Goal: Information Seeking & Learning: Learn about a topic

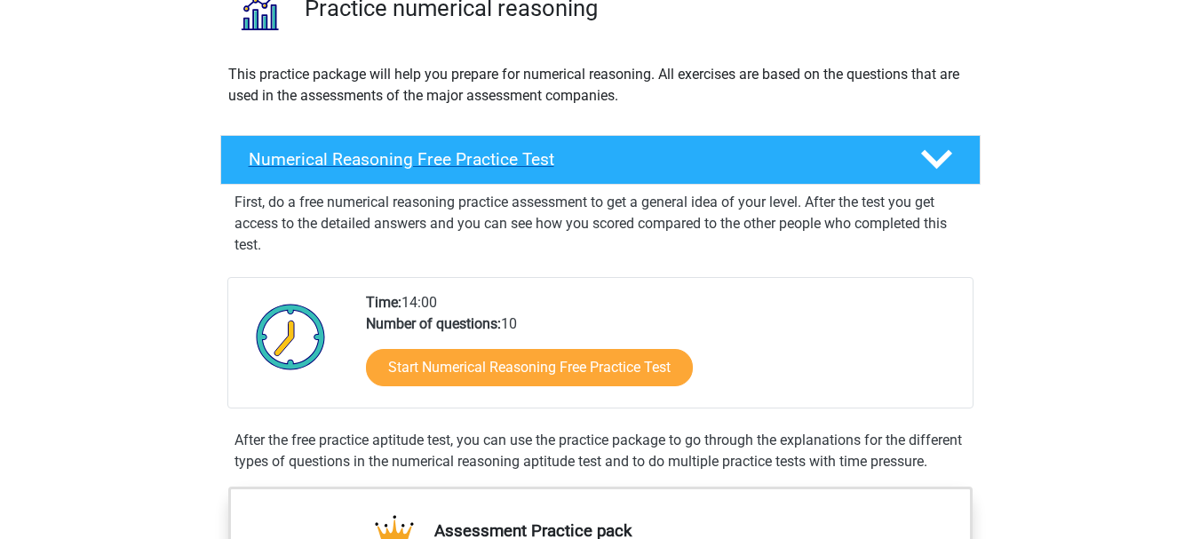
scroll to position [156, 0]
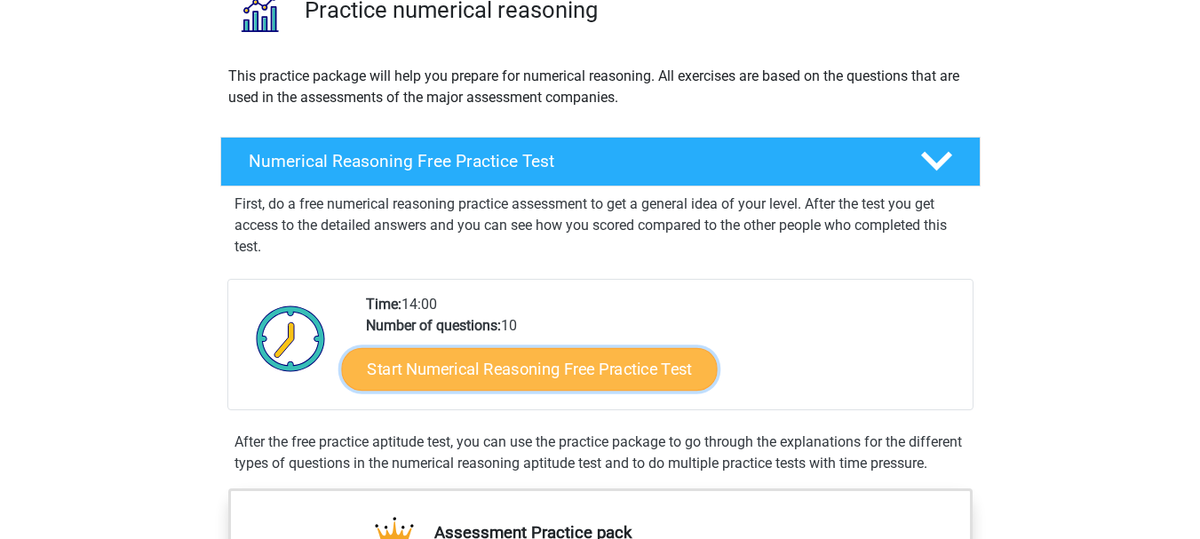
click at [547, 377] on link "Start Numerical Reasoning Free Practice Test" at bounding box center [529, 368] width 376 height 43
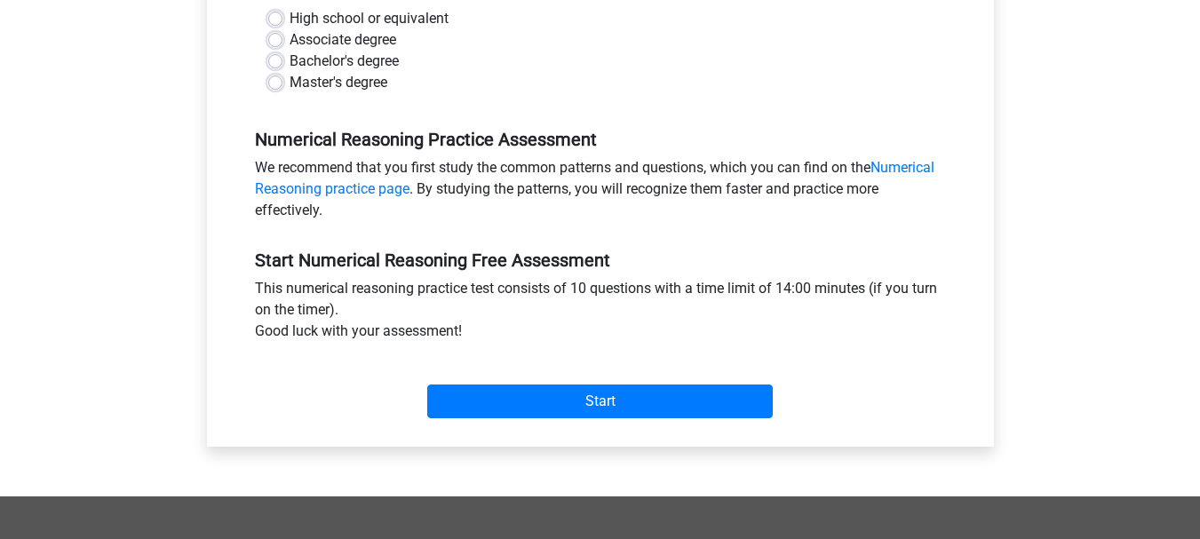
scroll to position [274, 0]
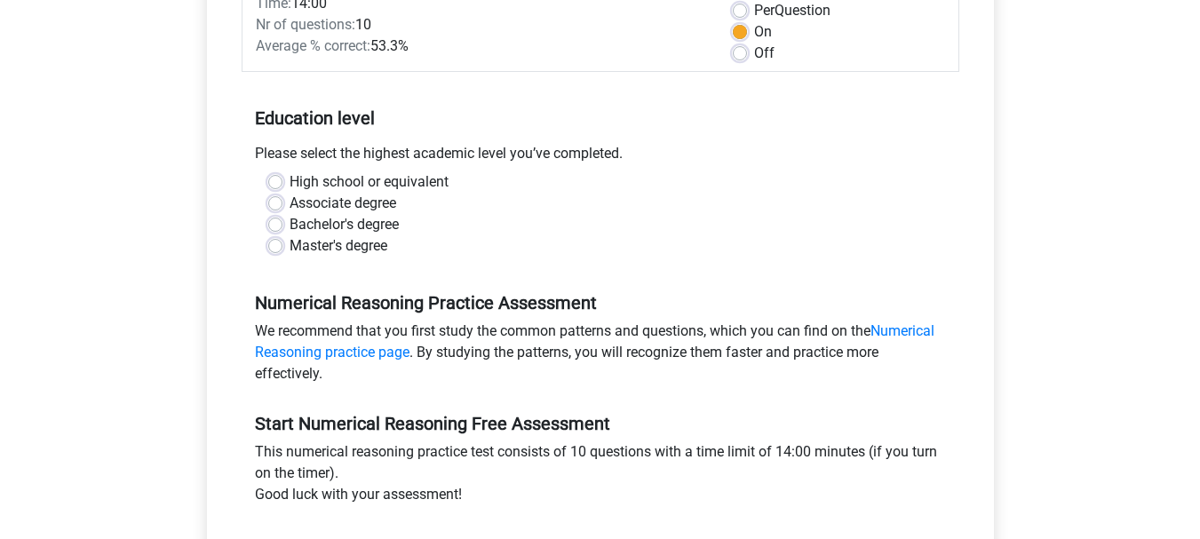
click at [284, 179] on div "High school or equivalent" at bounding box center [600, 181] width 664 height 21
click at [289, 181] on label "High school or equivalent" at bounding box center [368, 181] width 159 height 21
click at [277, 181] on input "High school or equivalent" at bounding box center [275, 180] width 14 height 18
radio input "true"
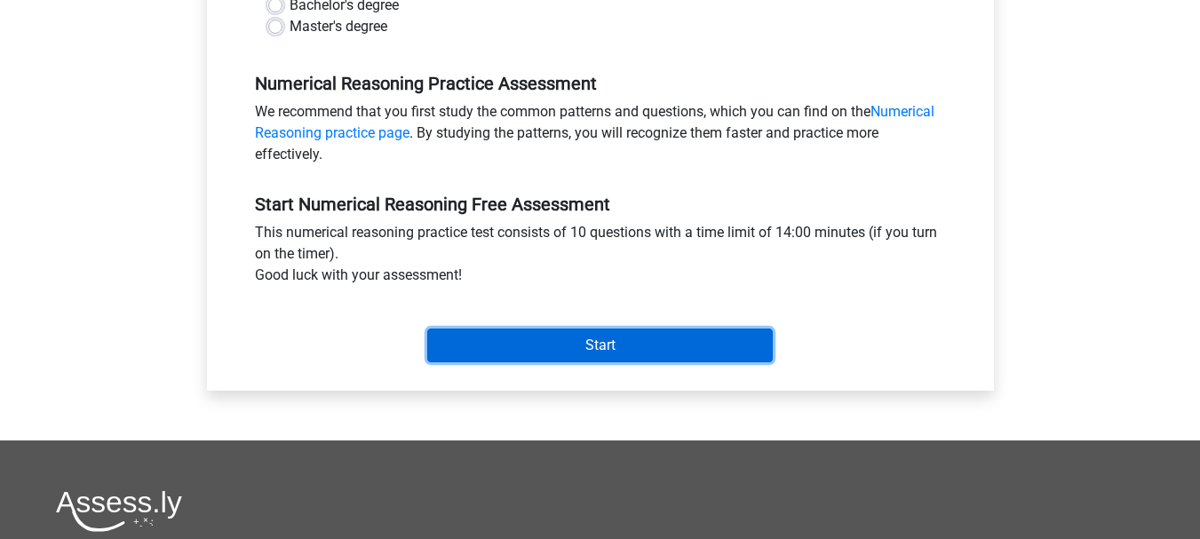
scroll to position [495, 0]
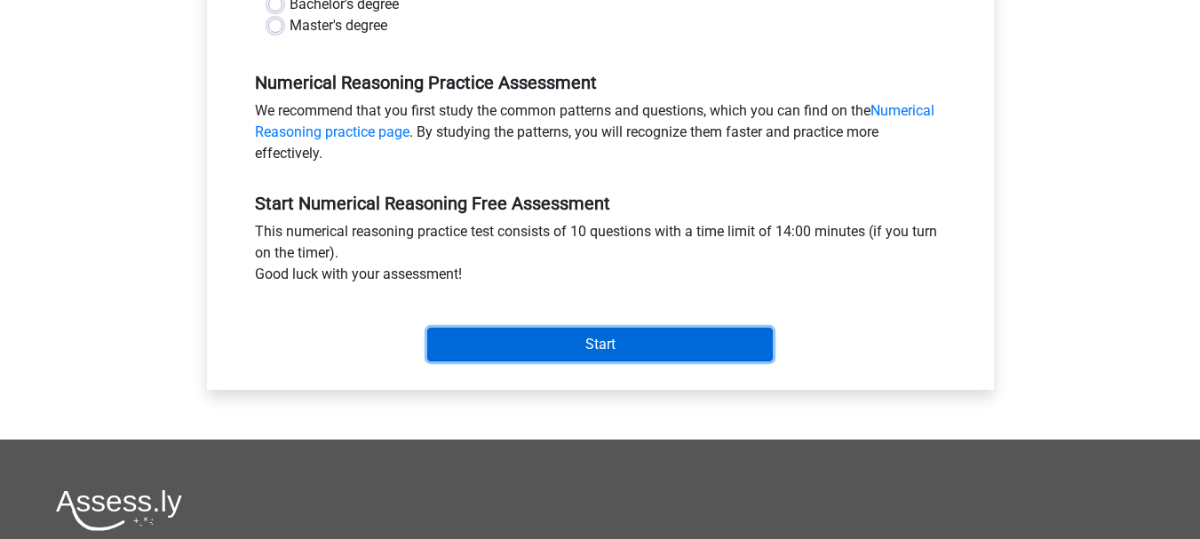
click at [578, 345] on input "Start" at bounding box center [599, 345] width 345 height 34
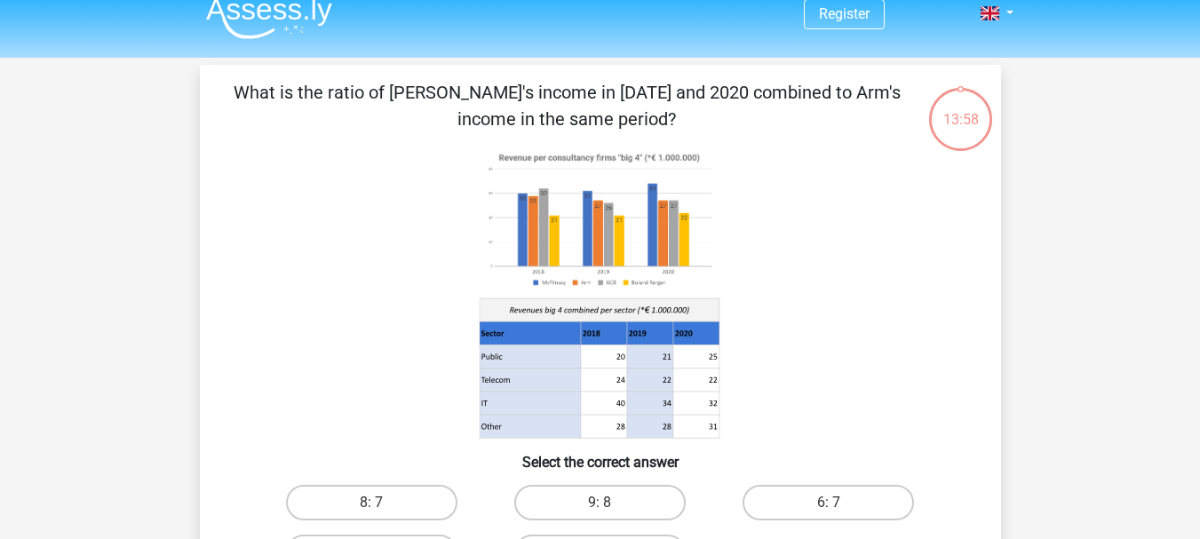
scroll to position [14, 0]
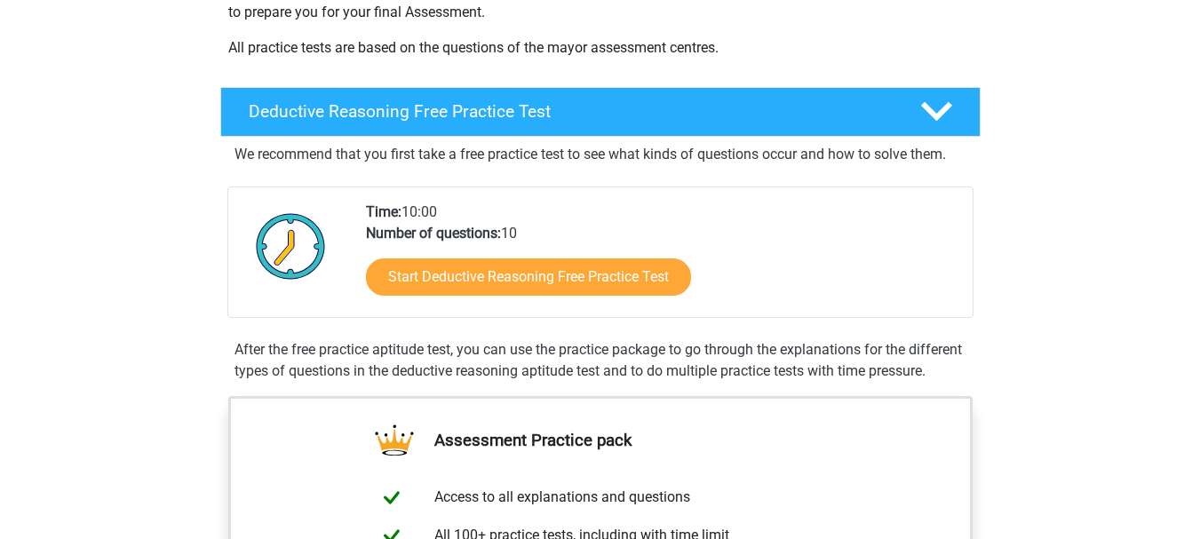
scroll to position [345, 0]
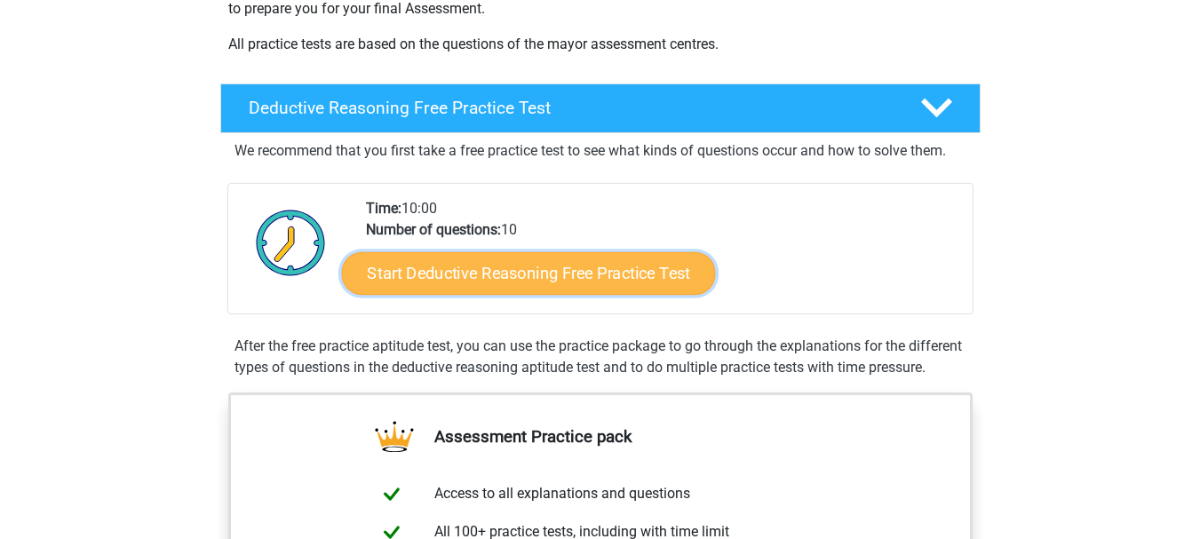
click at [558, 282] on link "Start Deductive Reasoning Free Practice Test" at bounding box center [528, 272] width 374 height 43
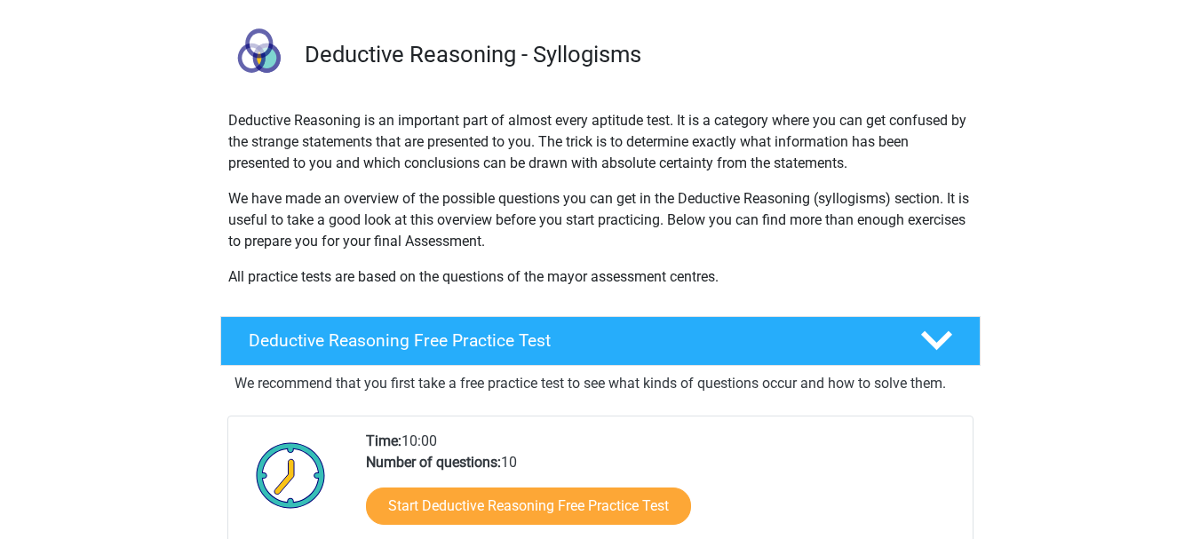
scroll to position [0, 0]
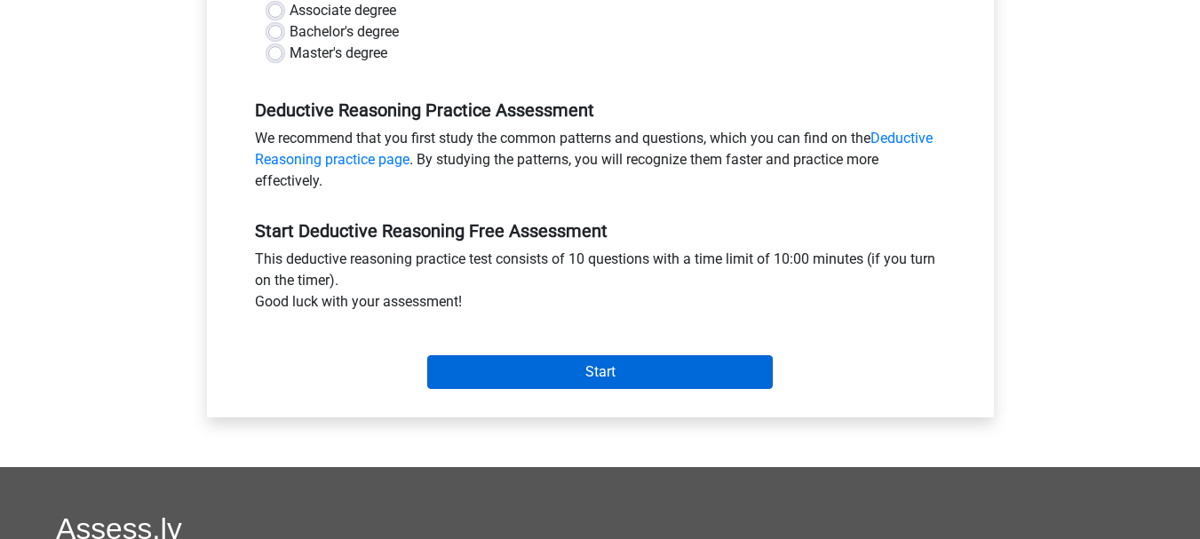
scroll to position [468, 0]
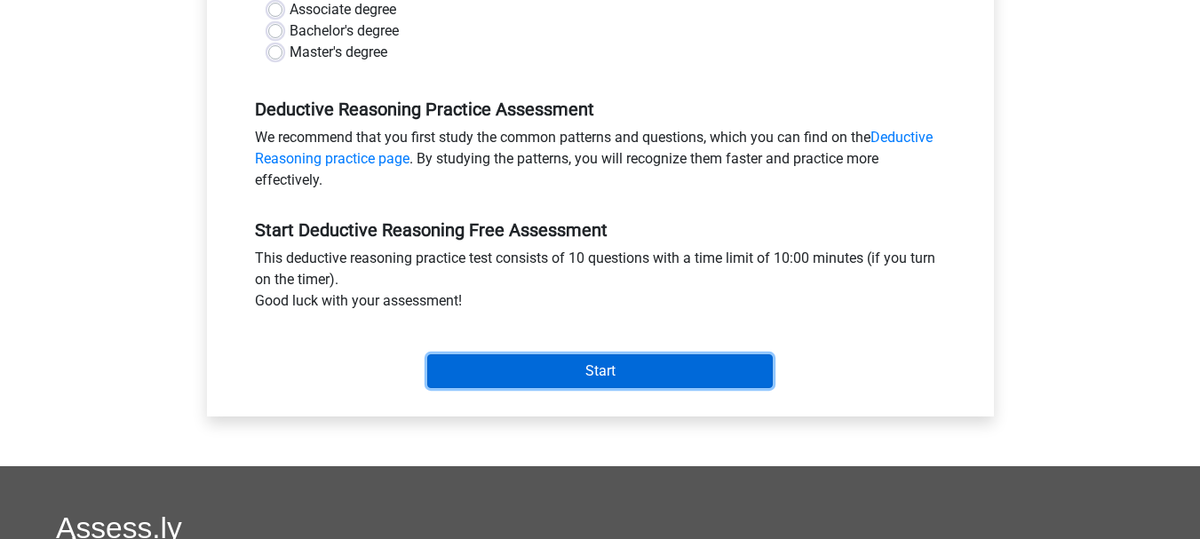
click at [529, 377] on input "Start" at bounding box center [599, 371] width 345 height 34
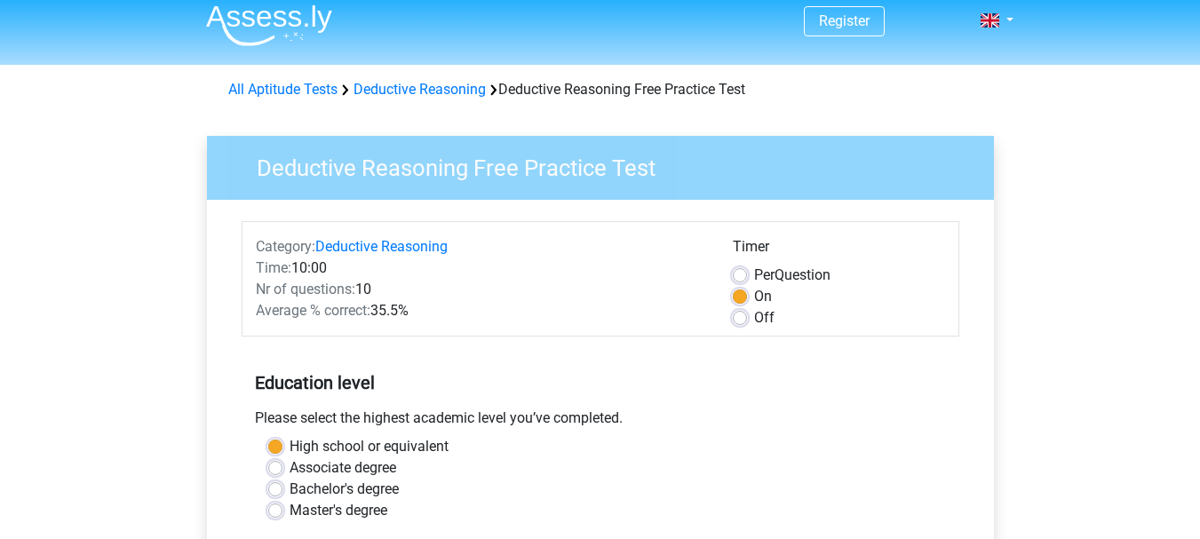
scroll to position [0, 0]
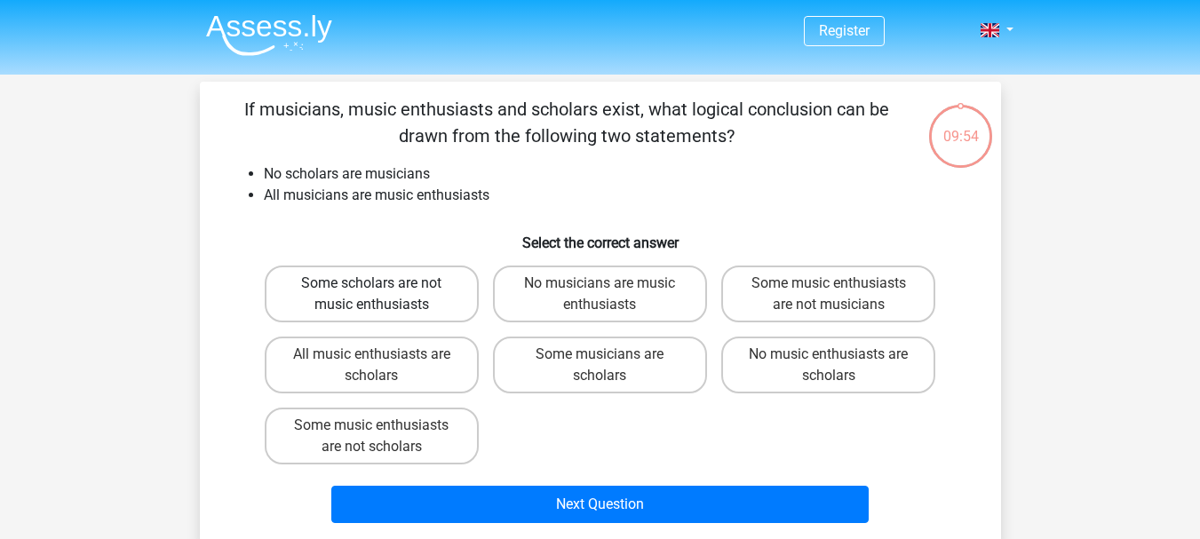
click at [446, 300] on label "Some scholars are not music enthusiasts" at bounding box center [372, 293] width 214 height 57
click at [383, 295] on input "Some scholars are not music enthusiasts" at bounding box center [377, 289] width 12 height 12
radio input "true"
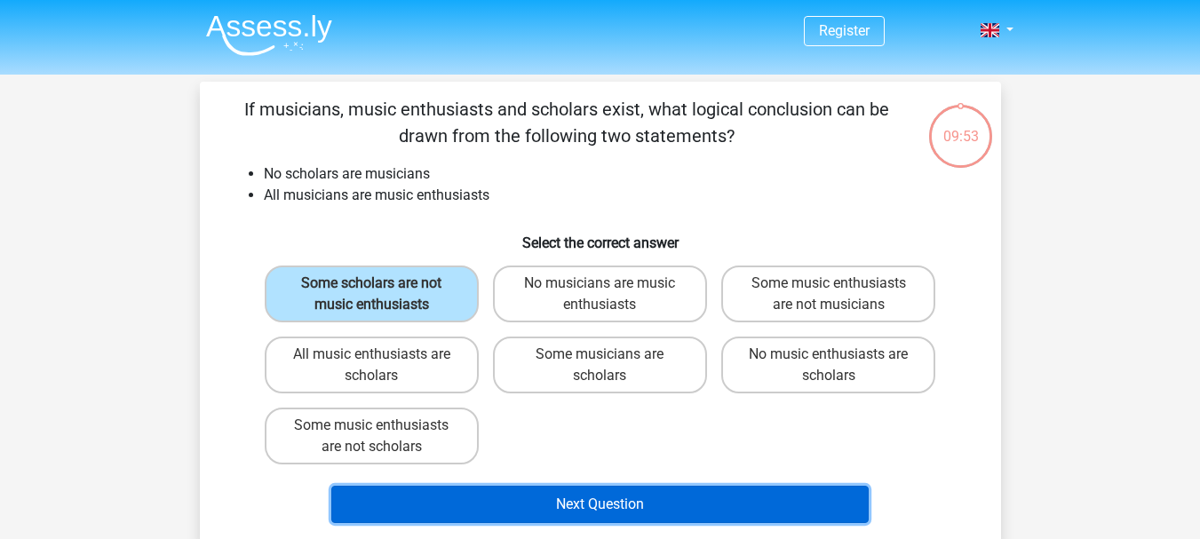
click at [589, 488] on button "Next Question" at bounding box center [599, 504] width 537 height 37
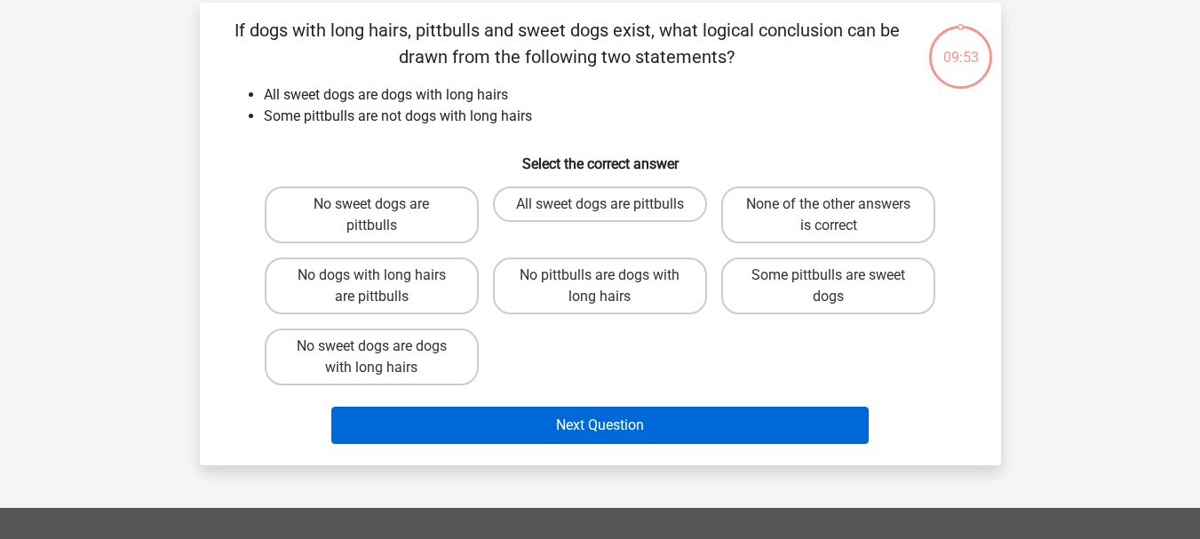
scroll to position [82, 0]
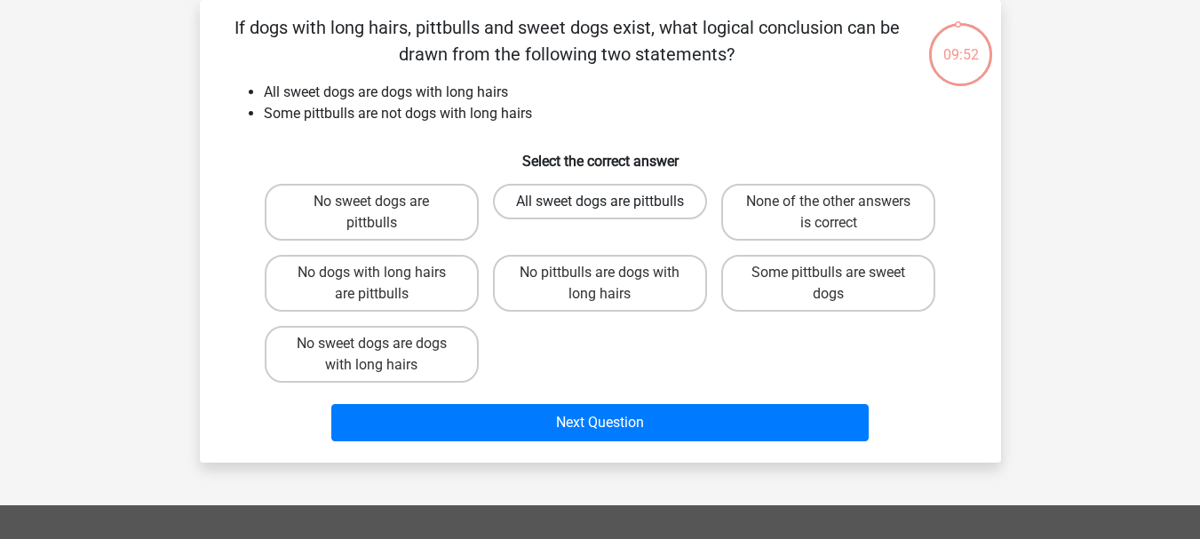
click at [597, 219] on label "All sweet dogs are pittbulls" at bounding box center [600, 202] width 214 height 36
click at [599, 213] on input "All sweet dogs are pittbulls" at bounding box center [605, 208] width 12 height 12
radio input "true"
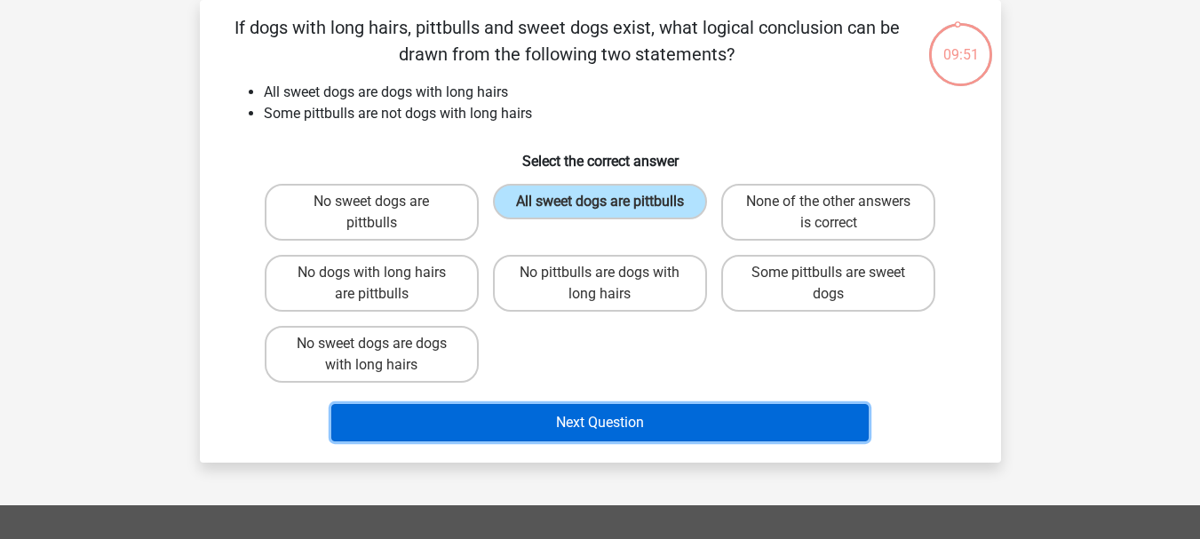
click at [639, 435] on button "Next Question" at bounding box center [599, 422] width 537 height 37
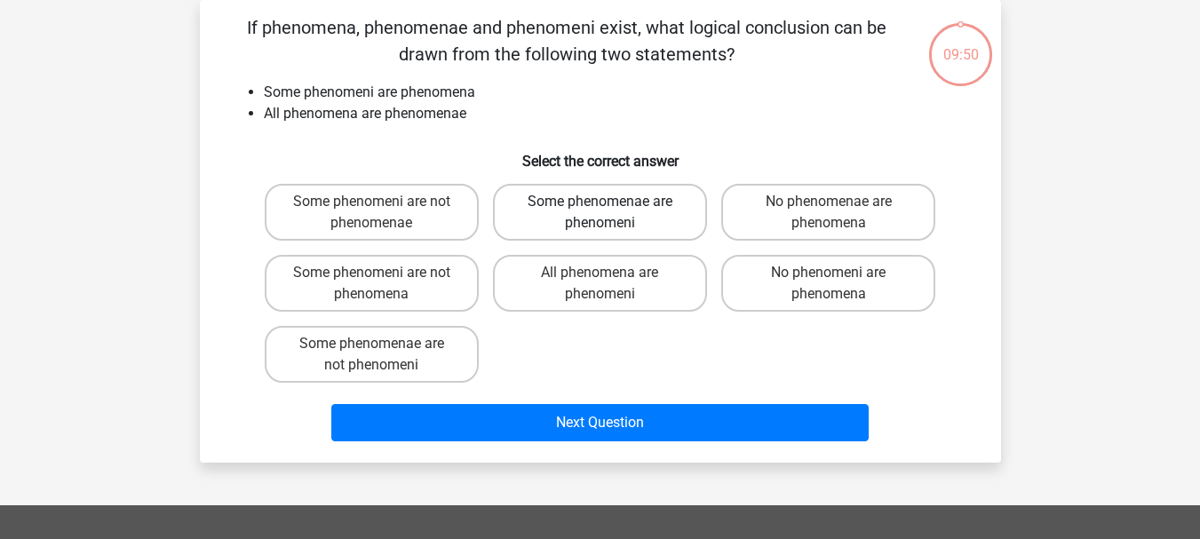
click at [646, 230] on label "Some phenomenae are phenomeni" at bounding box center [600, 212] width 214 height 57
click at [611, 213] on input "Some phenomenae are phenomeni" at bounding box center [605, 208] width 12 height 12
radio input "true"
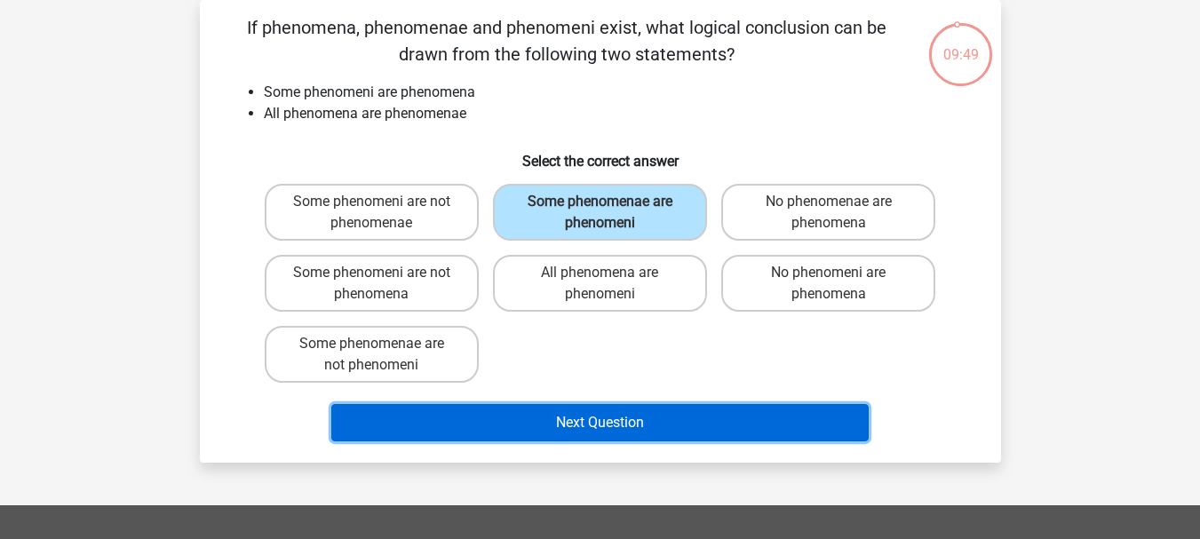
click at [667, 425] on button "Next Question" at bounding box center [599, 422] width 537 height 37
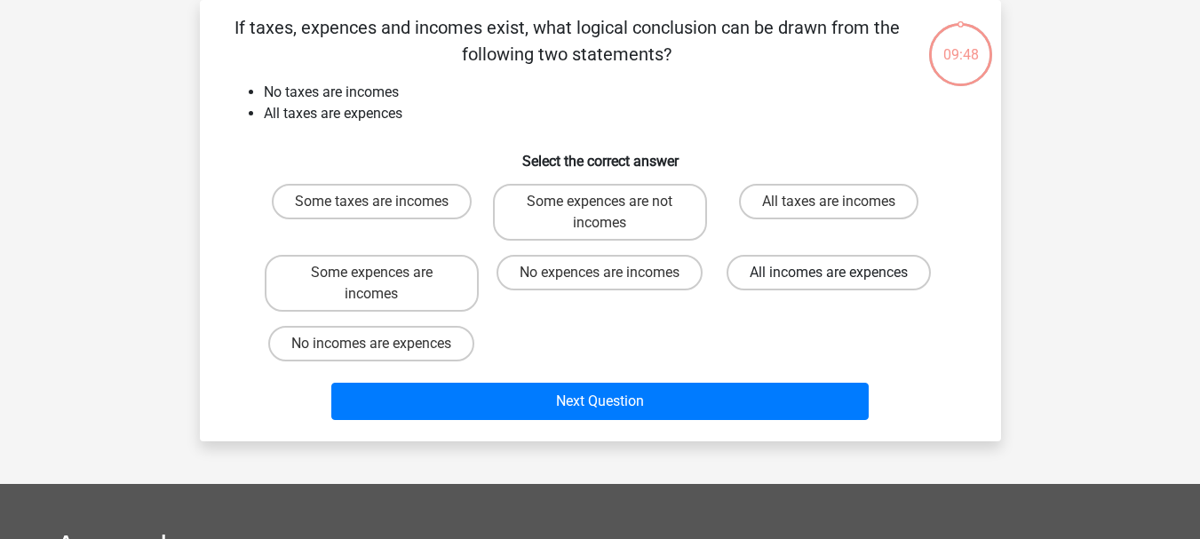
click at [788, 269] on label "All incomes are expences" at bounding box center [828, 273] width 204 height 36
click at [828, 273] on input "All incomes are expences" at bounding box center [834, 279] width 12 height 12
radio input "true"
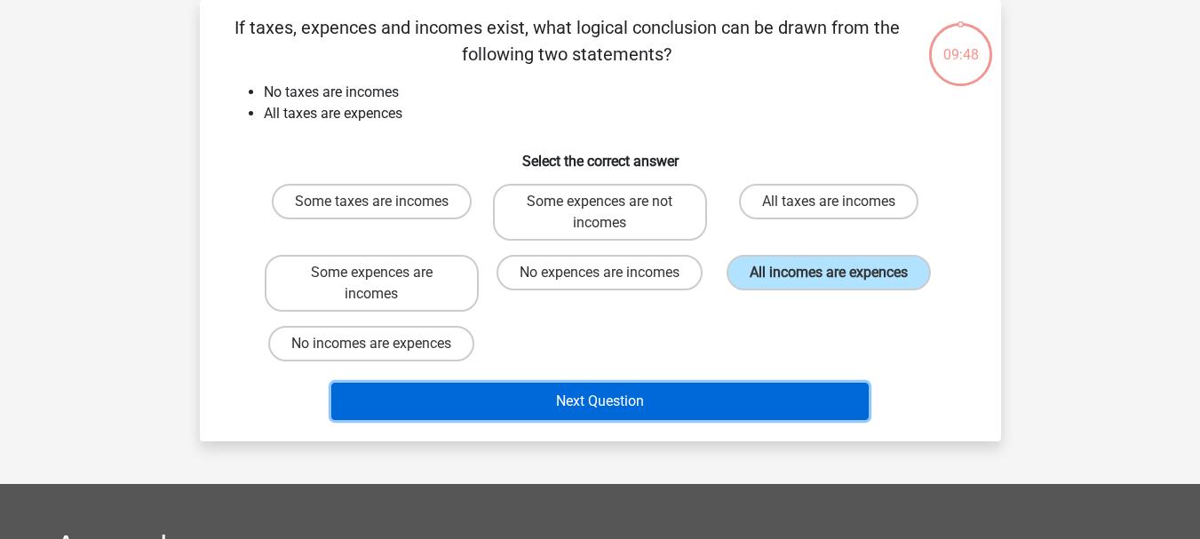
click at [710, 411] on button "Next Question" at bounding box center [599, 401] width 537 height 37
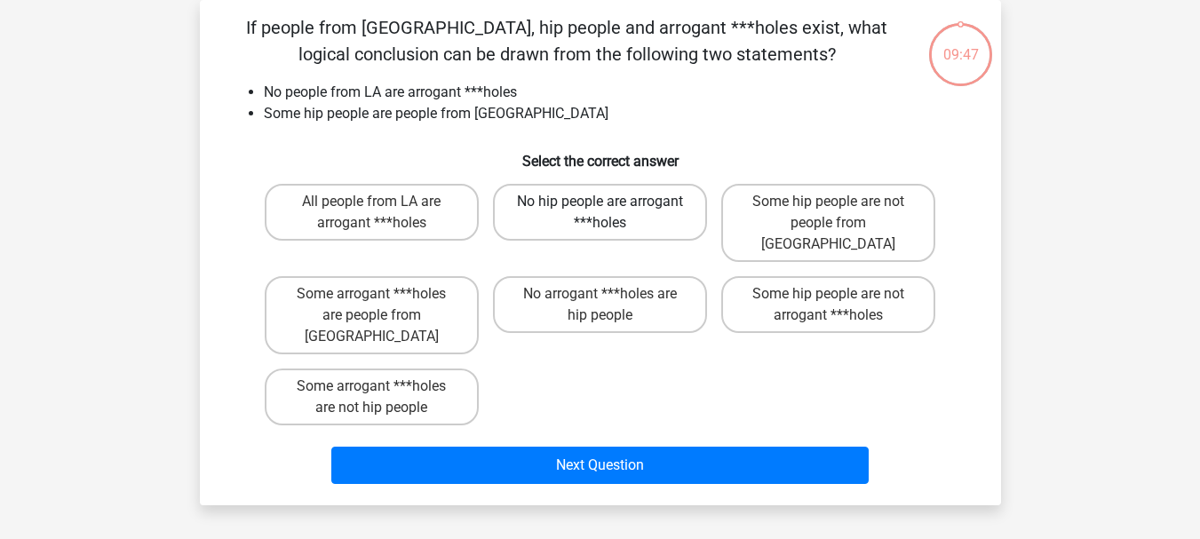
click at [632, 213] on label "No hip people are arrogant ***holes" at bounding box center [600, 212] width 214 height 57
click at [611, 213] on input "No hip people are arrogant ***holes" at bounding box center [605, 208] width 12 height 12
radio input "true"
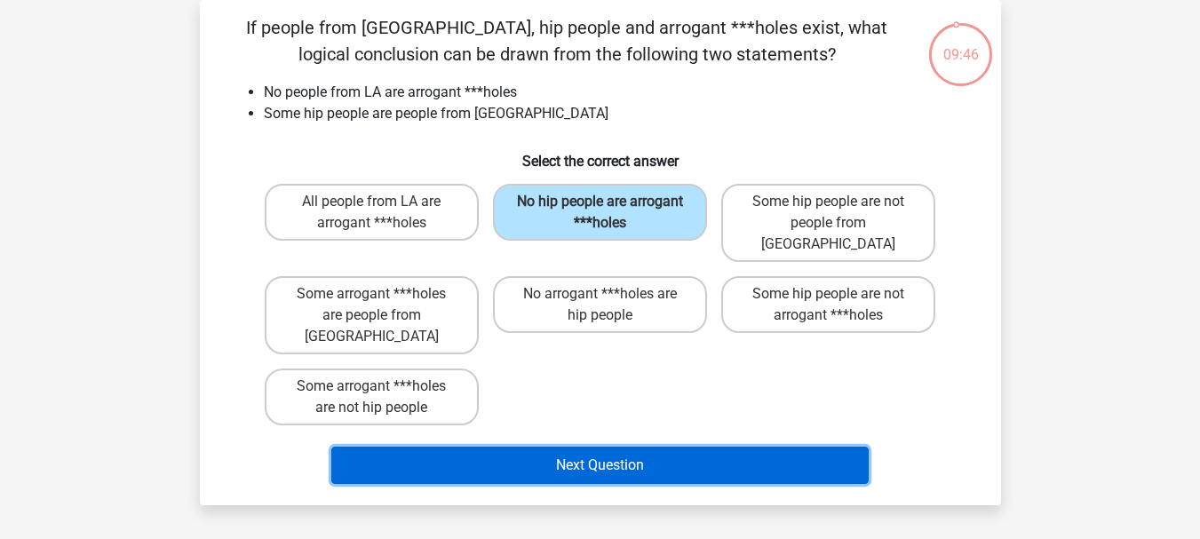
click at [622, 447] on button "Next Question" at bounding box center [599, 465] width 537 height 37
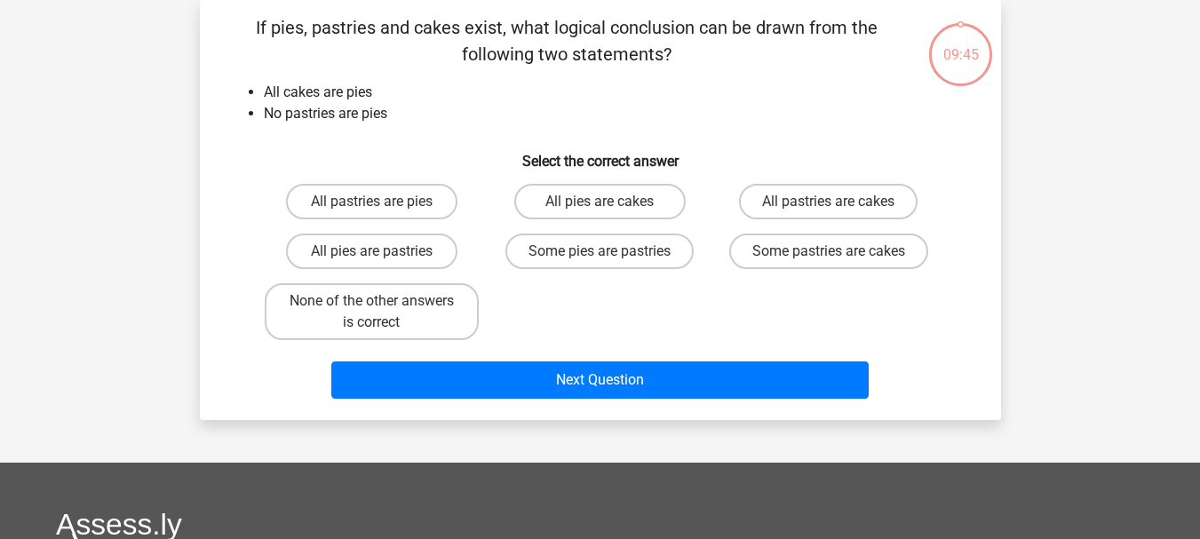
click at [778, 232] on div "Some pastries are cakes" at bounding box center [828, 251] width 228 height 50
click at [774, 250] on label "Some pastries are cakes" at bounding box center [828, 252] width 199 height 36
click at [828, 251] on input "Some pastries are cakes" at bounding box center [834, 257] width 12 height 12
radio input "true"
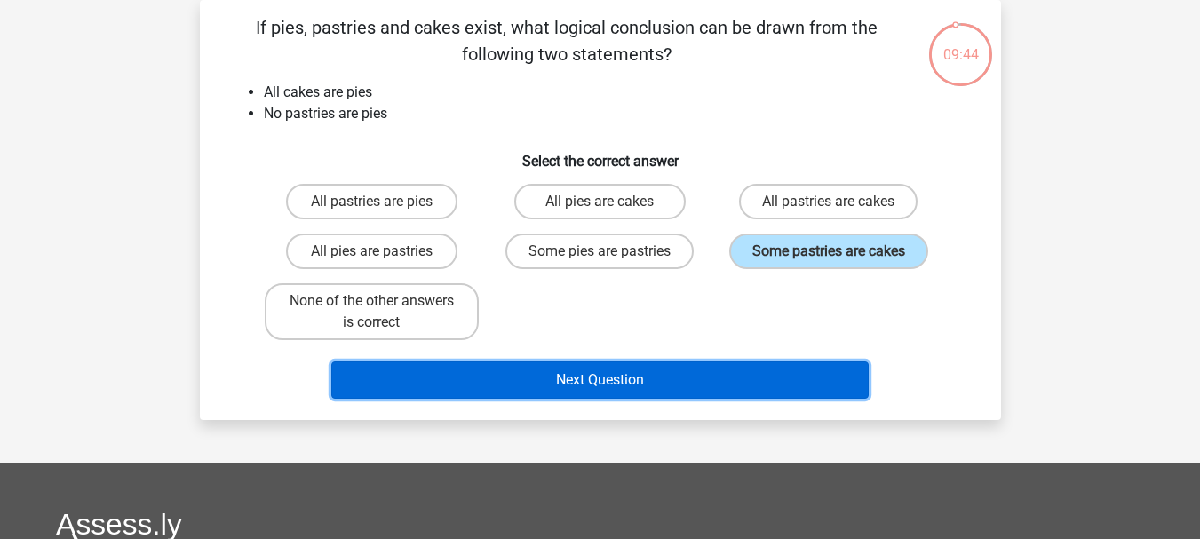
click at [652, 384] on button "Next Question" at bounding box center [599, 379] width 537 height 37
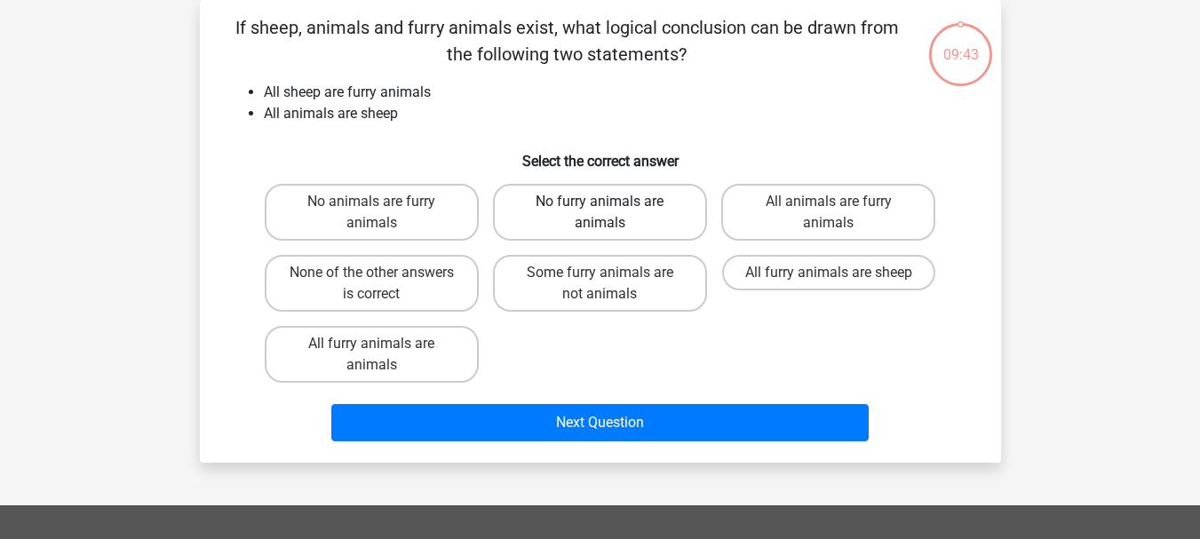
click at [618, 216] on label "No furry animals are animals" at bounding box center [600, 212] width 214 height 57
click at [611, 213] on input "No furry animals are animals" at bounding box center [605, 208] width 12 height 12
radio input "true"
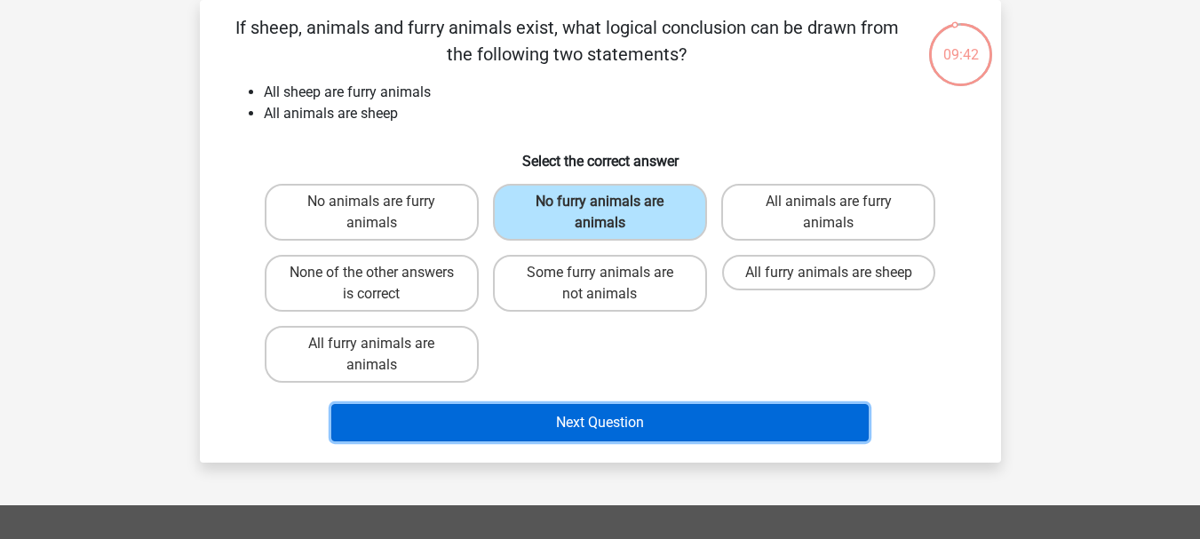
click at [600, 420] on button "Next Question" at bounding box center [599, 422] width 537 height 37
